Goal: Navigation & Orientation: Find specific page/section

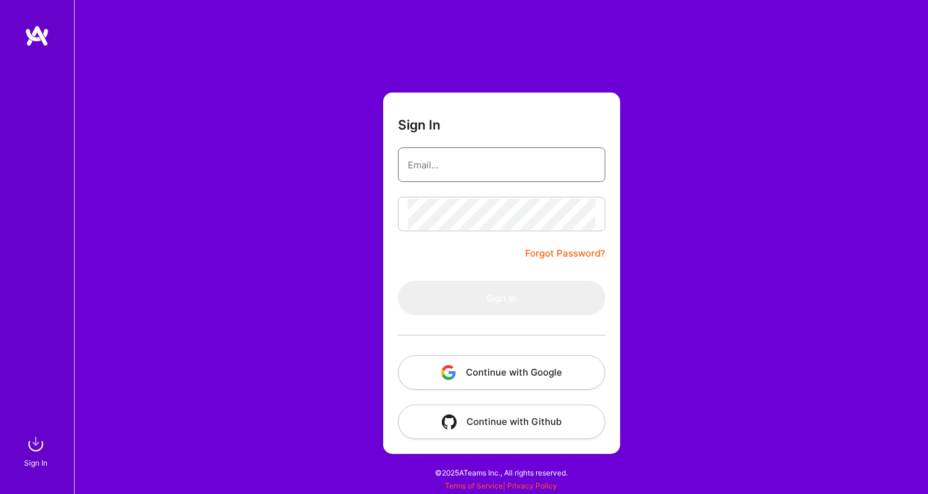
click at [447, 162] on input "email" at bounding box center [502, 164] width 188 height 31
type input "[EMAIL_ADDRESS][PERSON_NAME][DOMAIN_NAME]"
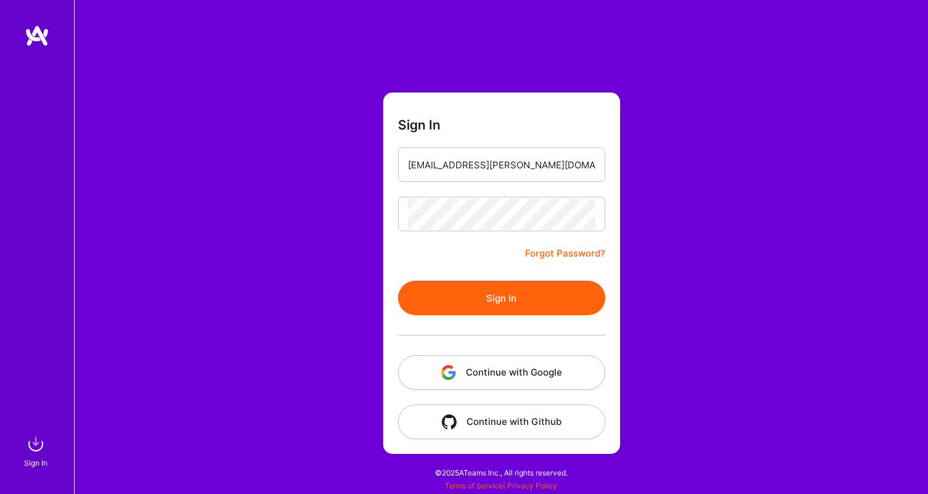
click at [518, 295] on button "Sign In" at bounding box center [501, 298] width 207 height 35
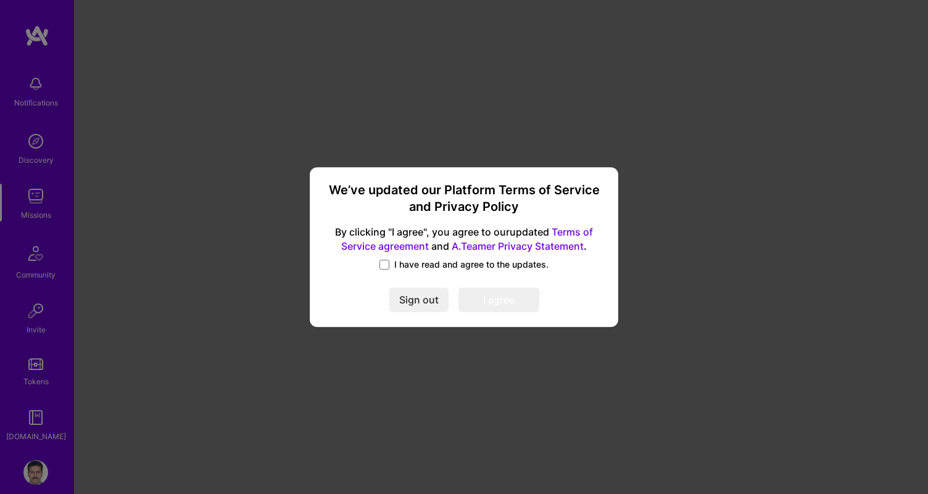
click at [498, 263] on span "I have read and agree to the updates." at bounding box center [471, 265] width 154 height 12
click at [0, 0] on input "I have read and agree to the updates." at bounding box center [0, 0] width 0 height 0
click at [502, 303] on button "I agree" at bounding box center [498, 300] width 81 height 25
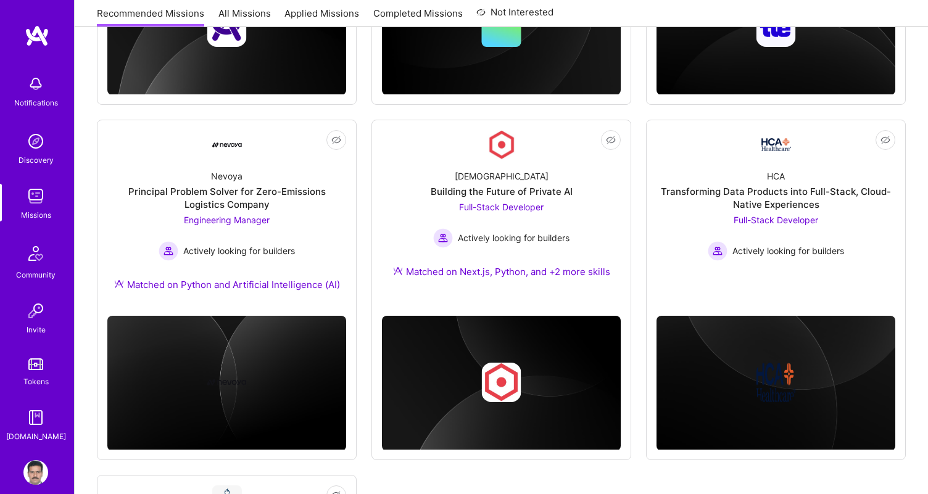
scroll to position [682, 0]
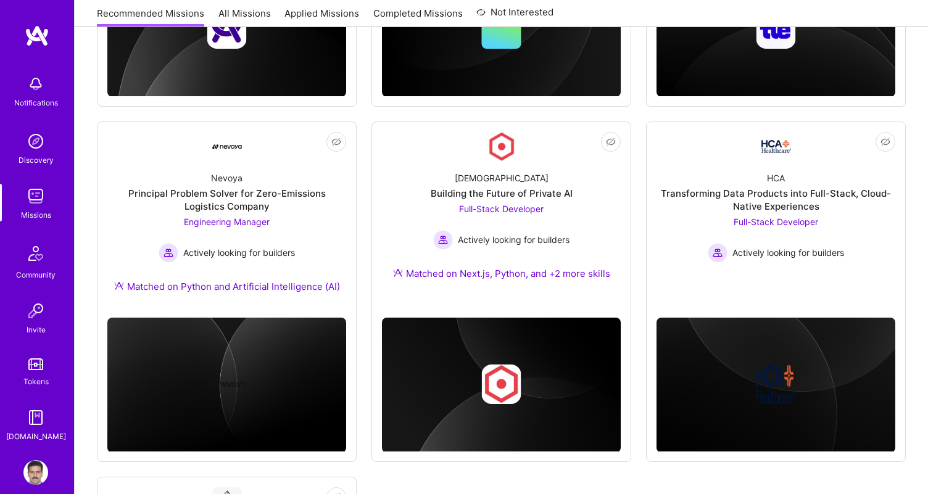
click at [639, 181] on div "Not Interested iCapital Building an Alternative Investment Marketplace Cloud Ex…" at bounding box center [501, 166] width 809 height 1280
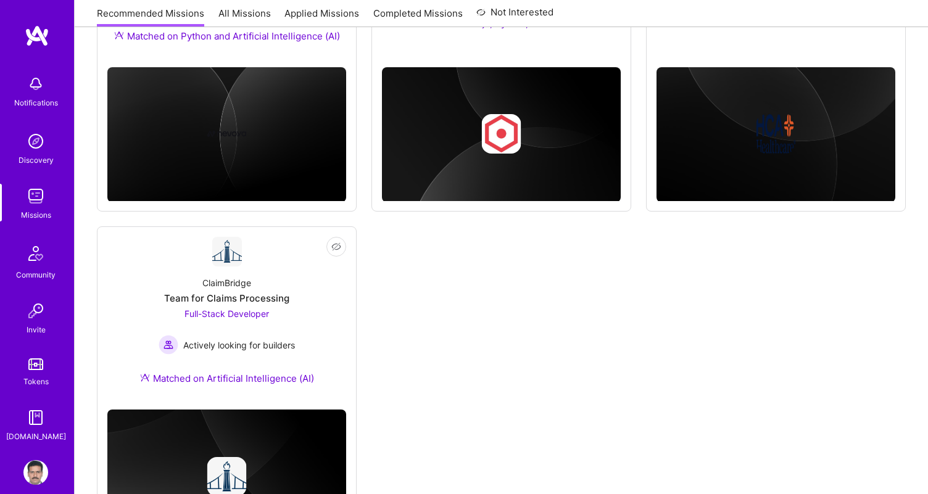
scroll to position [1023, 0]
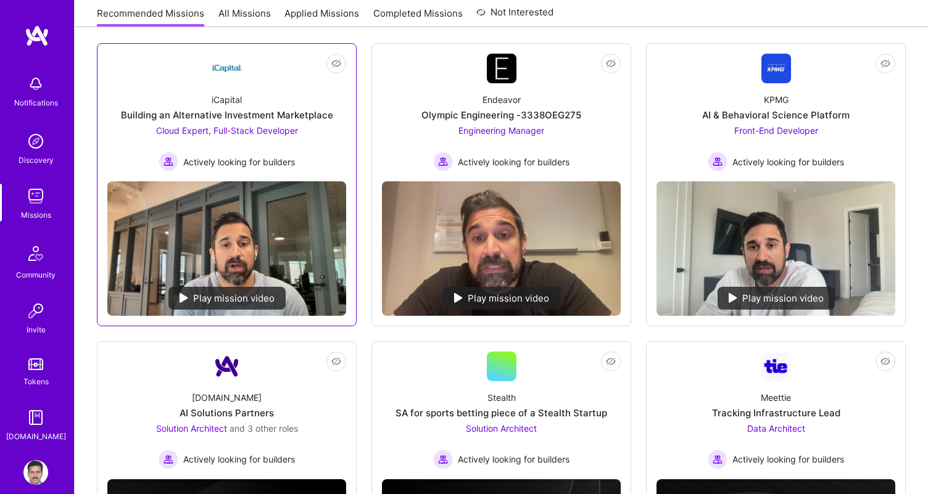
scroll to position [149, 0]
